Goal: Task Accomplishment & Management: Use online tool/utility

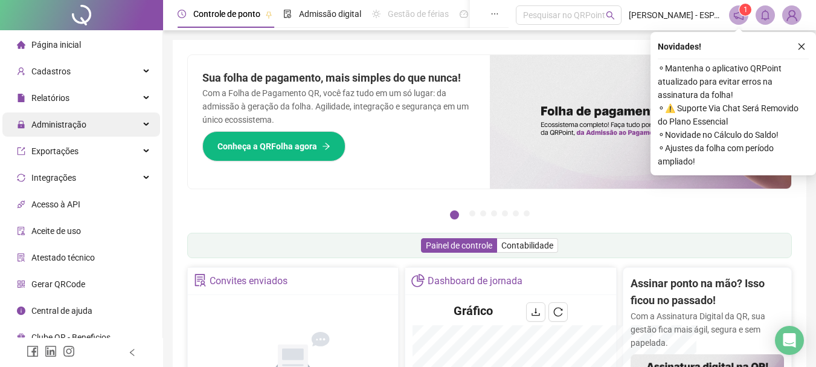
click at [53, 123] on span "Administração" at bounding box center [58, 125] width 55 height 10
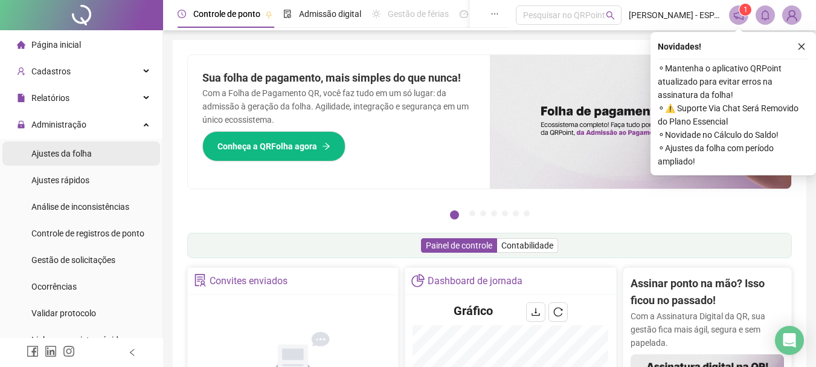
click at [60, 155] on span "Ajustes da folha" at bounding box center [61, 154] width 60 height 10
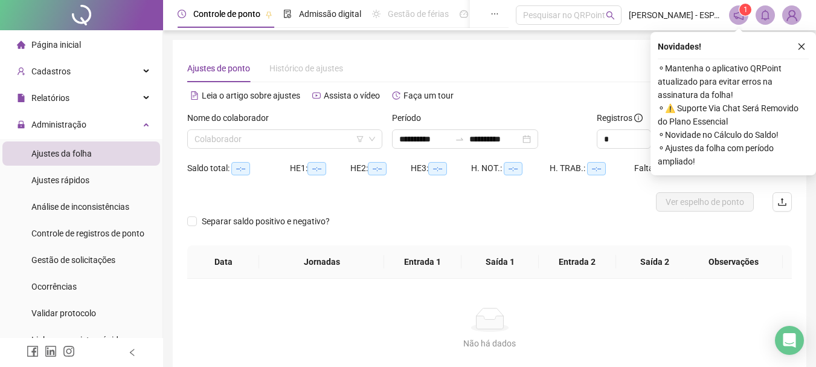
type input "**********"
click at [802, 47] on icon "close" at bounding box center [801, 46] width 8 height 8
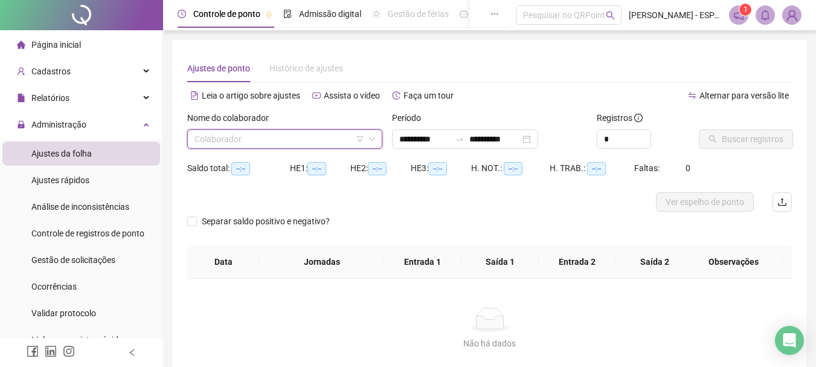
click at [310, 134] on input "search" at bounding box center [279, 139] width 170 height 18
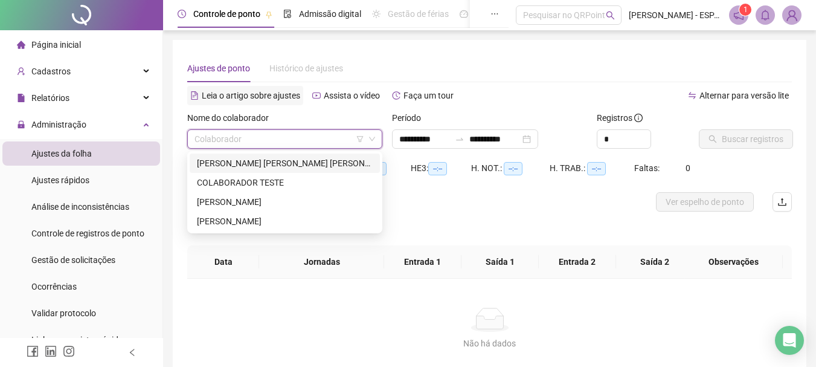
drag, startPoint x: 489, startPoint y: 53, endPoint x: 209, endPoint y: 102, distance: 284.5
click at [483, 53] on div "**********" at bounding box center [490, 217] width 634 height 354
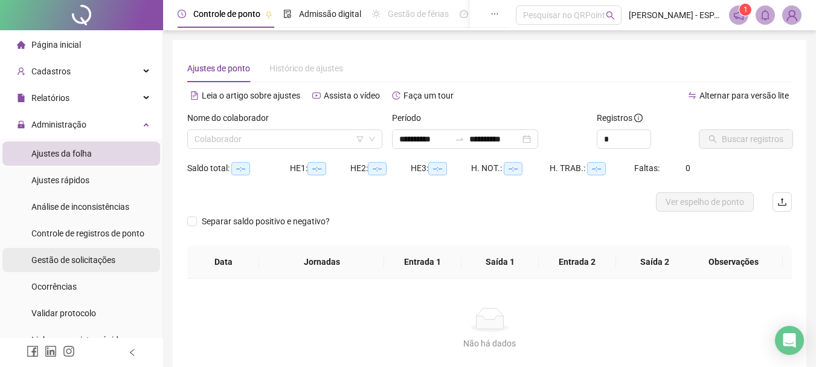
click at [69, 259] on span "Gestão de solicitações" at bounding box center [73, 260] width 84 height 10
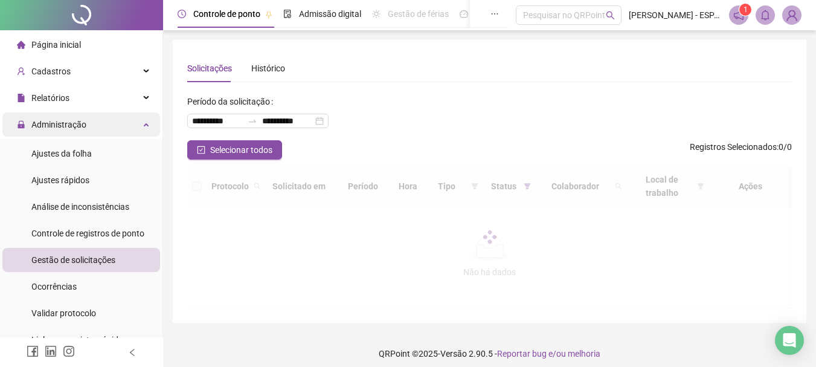
click at [70, 125] on span "Administração" at bounding box center [58, 125] width 55 height 10
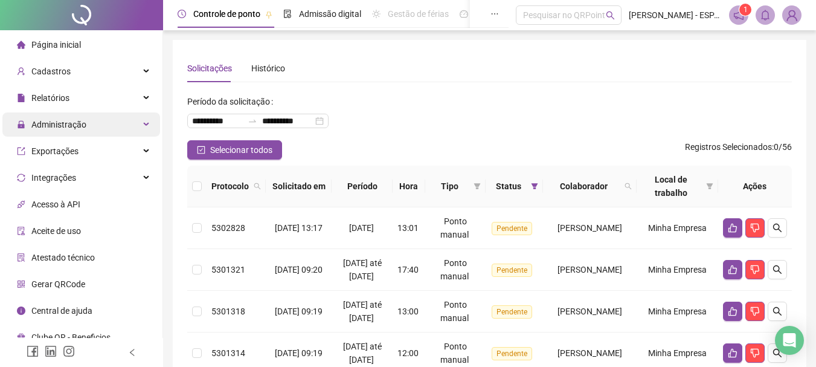
click at [65, 125] on span "Administração" at bounding box center [58, 125] width 55 height 10
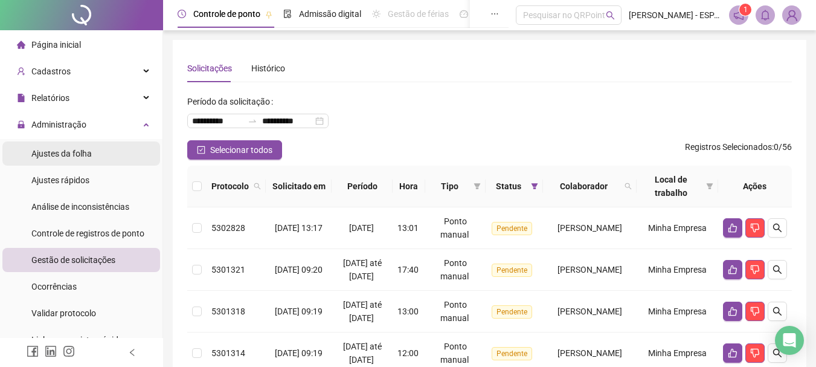
click at [74, 151] on span "Ajustes da folha" at bounding box center [61, 154] width 60 height 10
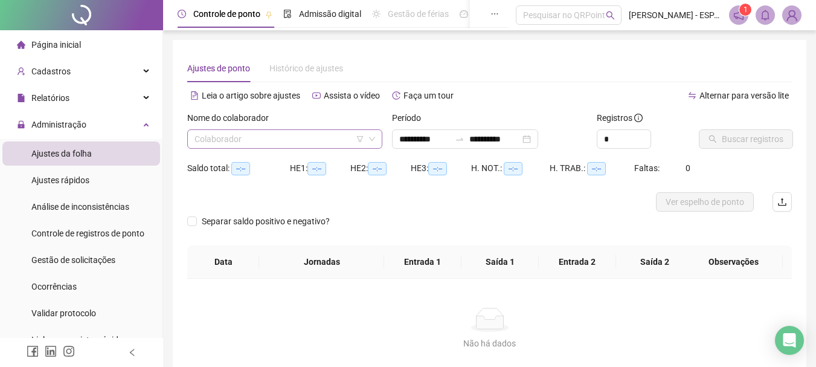
click at [274, 138] on input "search" at bounding box center [279, 139] width 170 height 18
type input "**********"
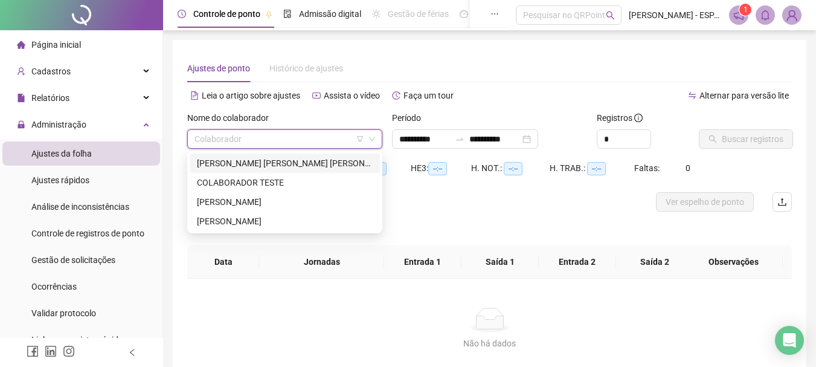
click at [263, 163] on div "[PERSON_NAME] [PERSON_NAME] [PERSON_NAME]" at bounding box center [285, 162] width 176 height 13
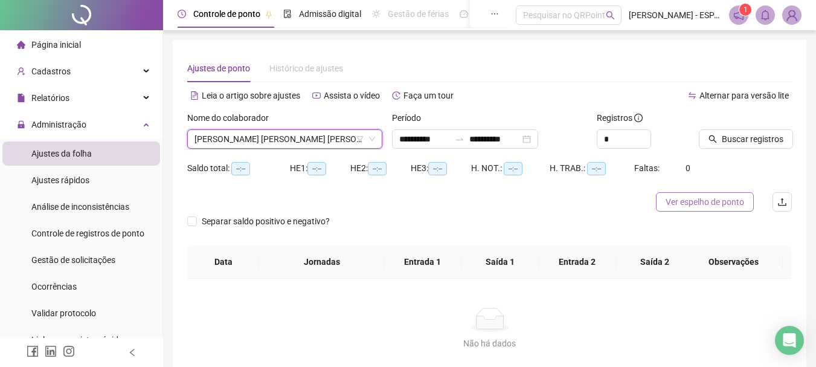
click at [709, 196] on span "Ver espelho de ponto" at bounding box center [705, 201] width 79 height 13
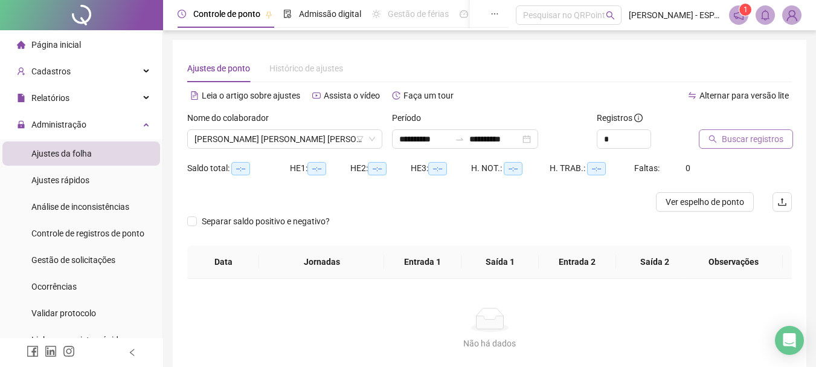
click at [727, 141] on span "Buscar registros" at bounding box center [753, 138] width 62 height 13
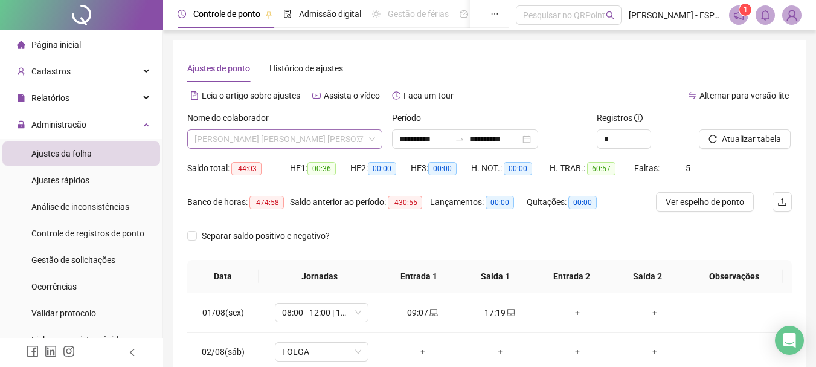
click at [292, 138] on span "[PERSON_NAME] [PERSON_NAME] [PERSON_NAME]" at bounding box center [284, 139] width 181 height 18
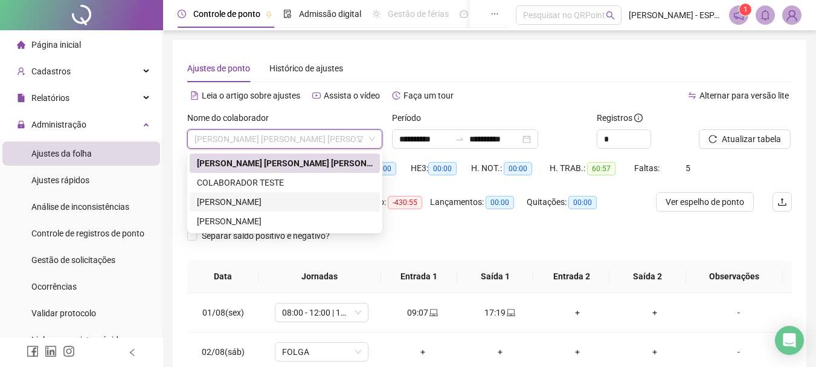
click at [245, 196] on div "[PERSON_NAME]" at bounding box center [285, 201] width 176 height 13
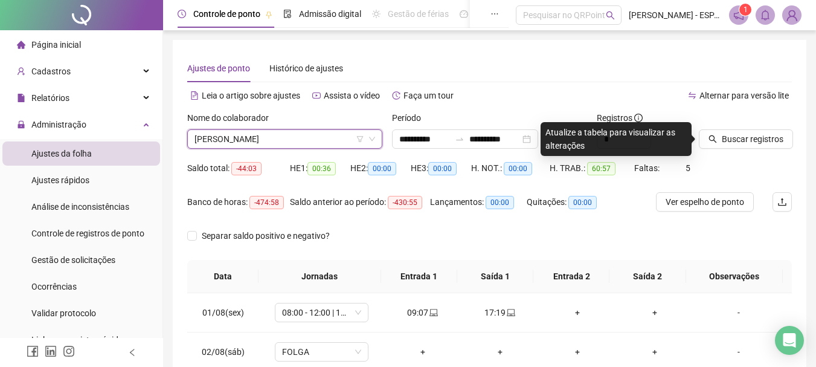
click at [629, 61] on div "Ajustes de ponto Histórico de ajustes" at bounding box center [489, 68] width 605 height 28
drag, startPoint x: 728, startPoint y: 137, endPoint x: 704, endPoint y: 129, distance: 25.2
click at [726, 136] on span "Buscar registros" at bounding box center [753, 138] width 62 height 13
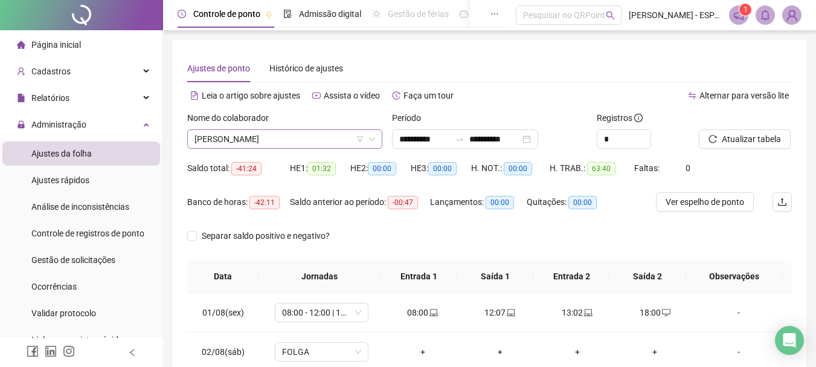
click at [288, 137] on span "[PERSON_NAME]" at bounding box center [284, 139] width 181 height 18
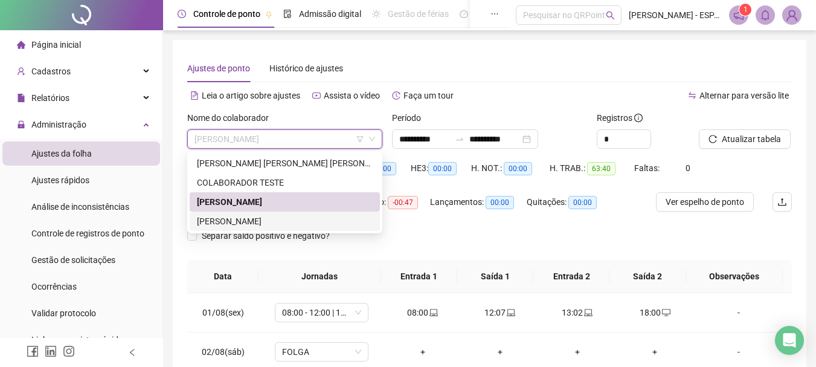
click at [270, 218] on div "[PERSON_NAME]" at bounding box center [285, 220] width 176 height 13
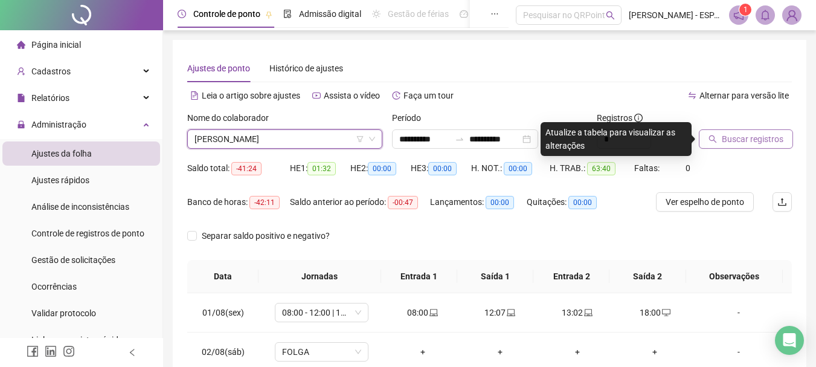
click at [734, 143] on span "Buscar registros" at bounding box center [753, 138] width 62 height 13
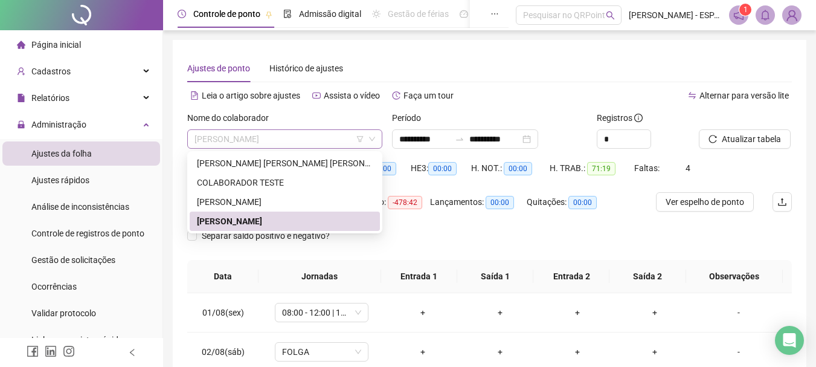
click at [304, 139] on span "[PERSON_NAME]" at bounding box center [284, 139] width 181 height 18
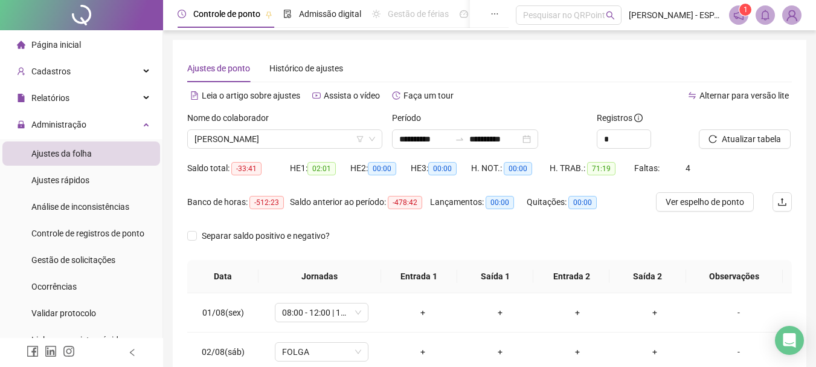
click at [791, 11] on img at bounding box center [792, 15] width 18 height 18
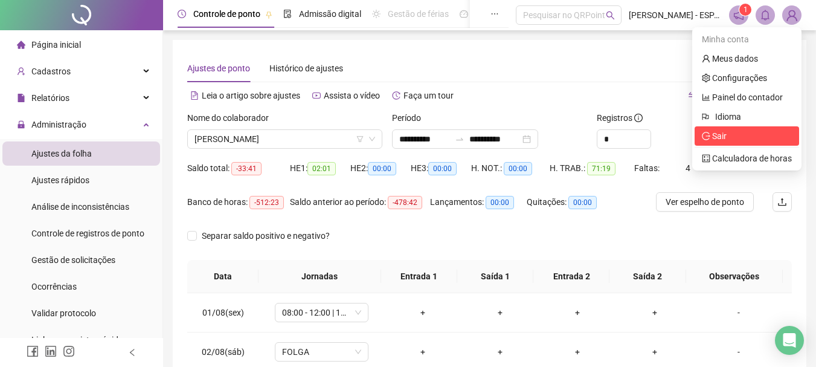
click at [730, 129] on span "Sair" at bounding box center [747, 135] width 90 height 13
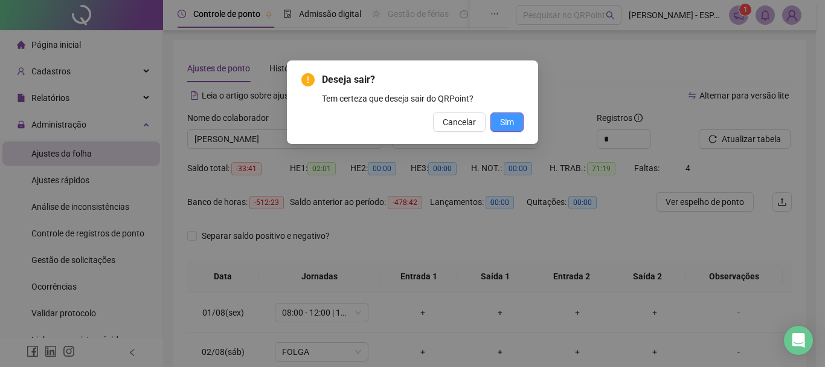
click at [509, 125] on span "Sim" at bounding box center [507, 121] width 14 height 13
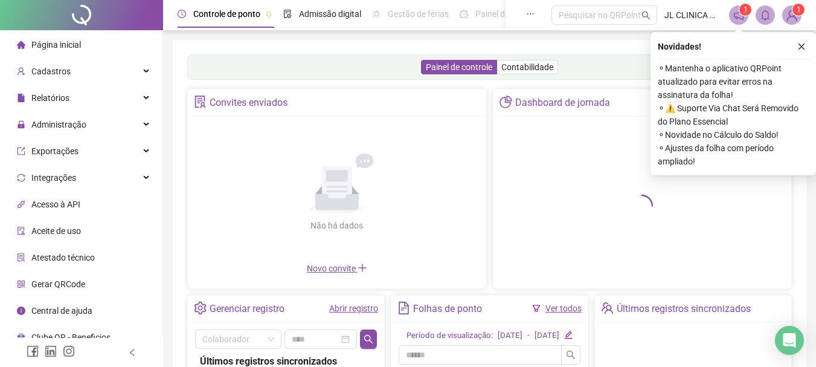
click at [803, 48] on icon "close" at bounding box center [801, 46] width 8 height 8
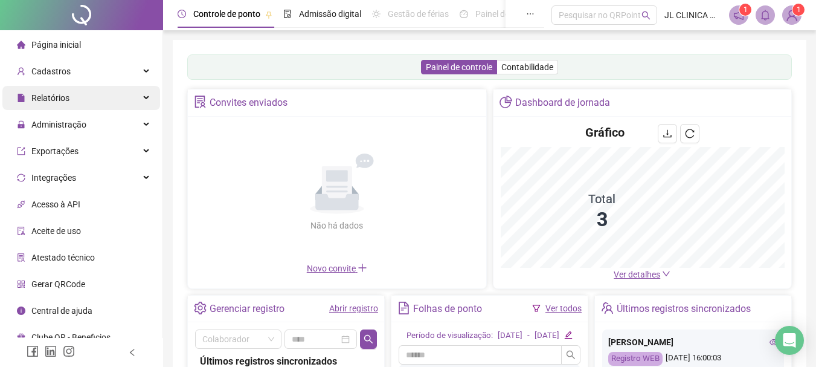
click at [57, 96] on span "Relatórios" at bounding box center [50, 98] width 38 height 10
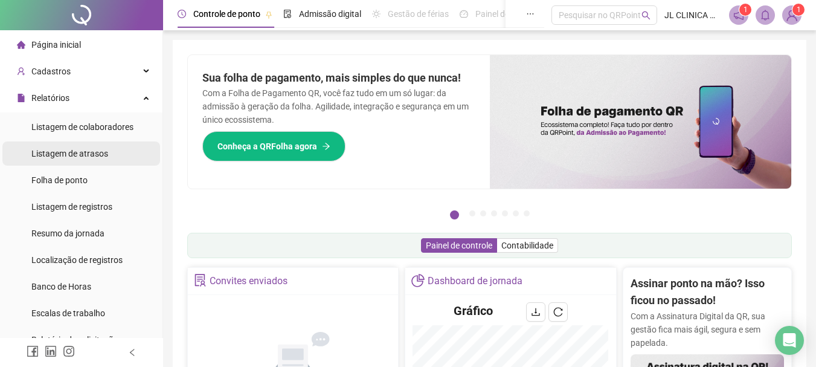
click at [53, 95] on span "Relatórios" at bounding box center [50, 98] width 38 height 10
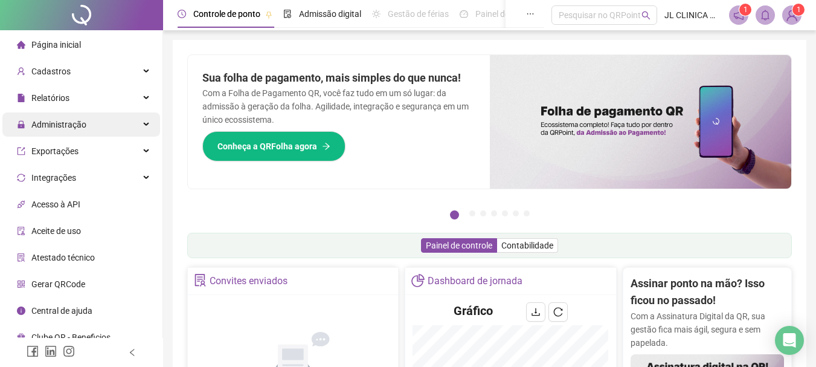
click at [57, 125] on span "Administração" at bounding box center [58, 125] width 55 height 10
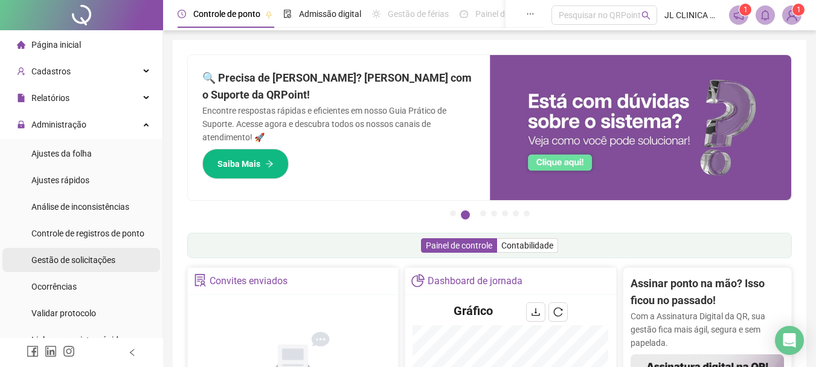
click at [70, 262] on span "Gestão de solicitações" at bounding box center [73, 260] width 84 height 10
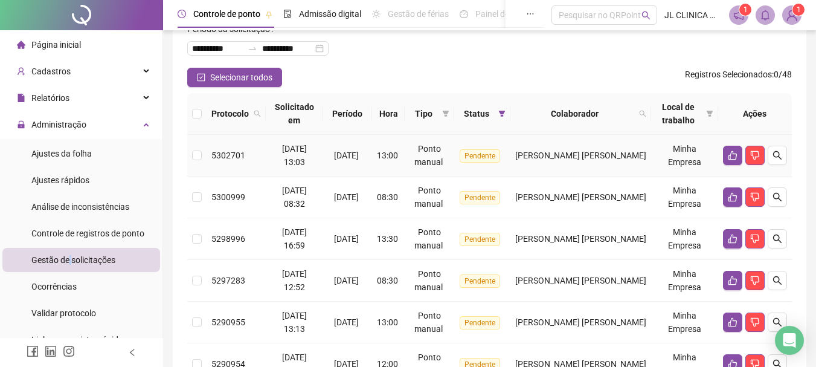
scroll to position [302, 0]
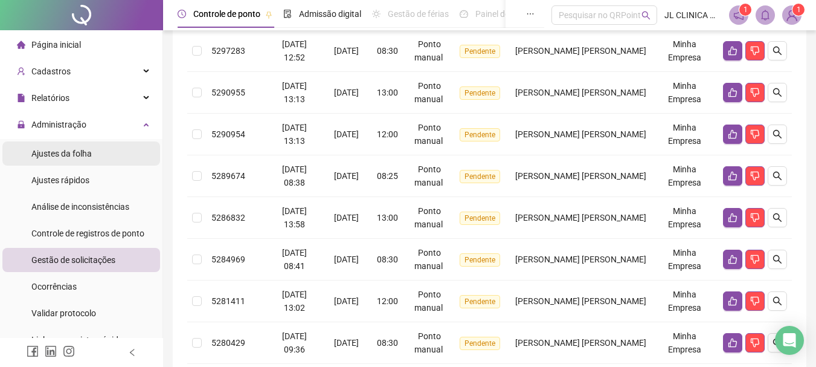
click at [62, 156] on span "Ajustes da folha" at bounding box center [61, 154] width 60 height 10
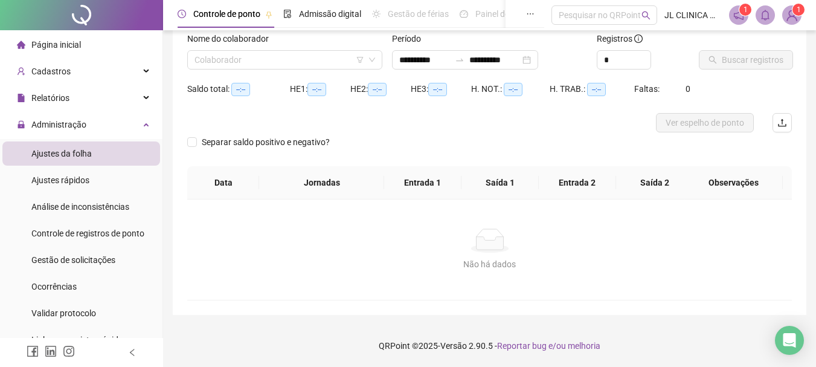
scroll to position [79, 0]
type input "**********"
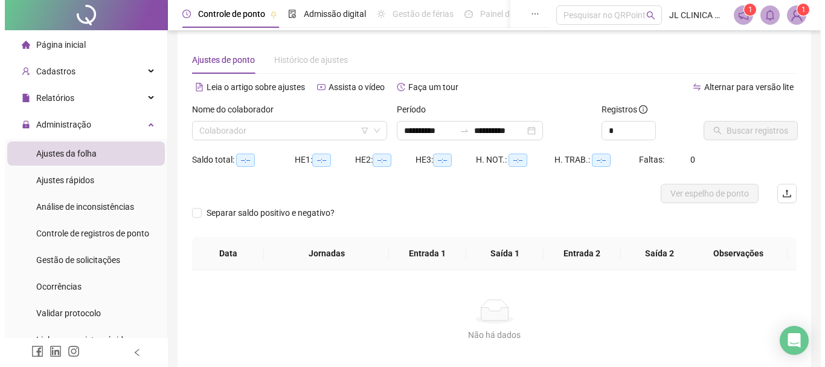
scroll to position [0, 0]
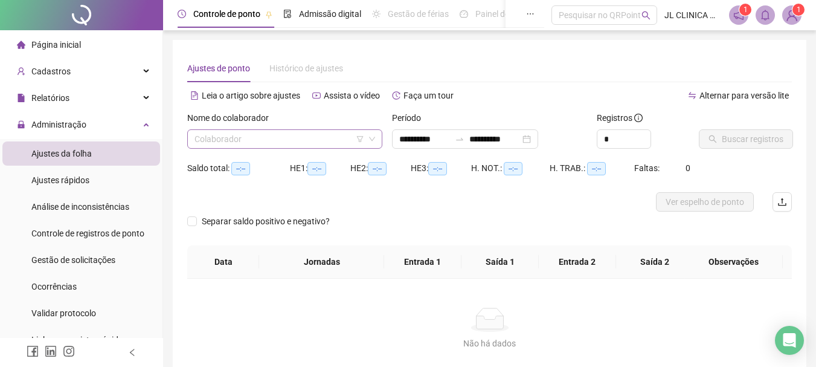
click at [282, 143] on input "search" at bounding box center [279, 139] width 170 height 18
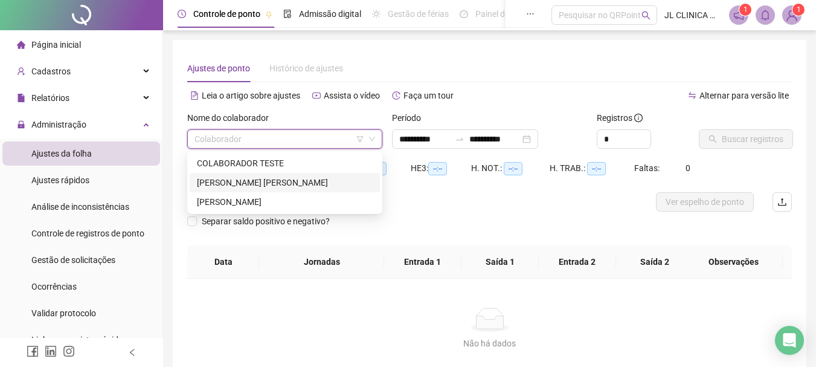
click at [252, 183] on div "FERNANDA DA SILVA SANTOS" at bounding box center [285, 182] width 176 height 13
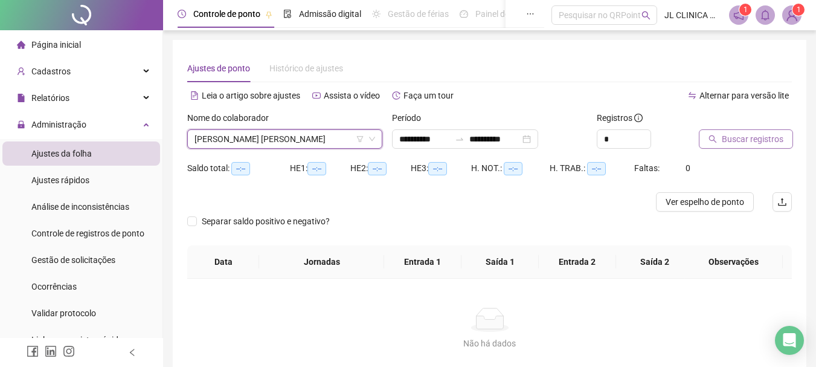
click at [738, 138] on span "Buscar registros" at bounding box center [753, 138] width 62 height 13
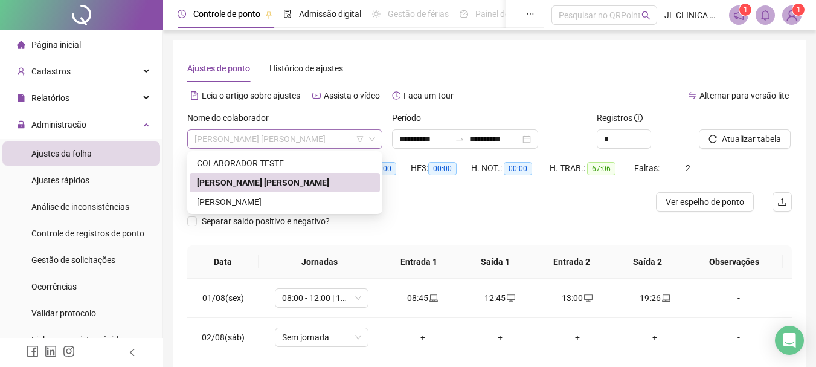
click at [280, 144] on span "FERNANDA DA SILVA SANTOS" at bounding box center [284, 139] width 181 height 18
click at [259, 203] on div "ROSIMERI MARIA DE SOUZA COSTA" at bounding box center [285, 201] width 176 height 13
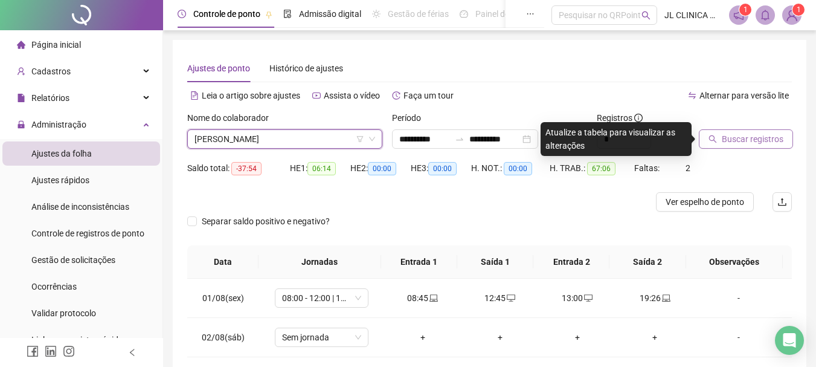
click at [752, 143] on span "Buscar registros" at bounding box center [753, 138] width 62 height 13
